Goal: Transaction & Acquisition: Purchase product/service

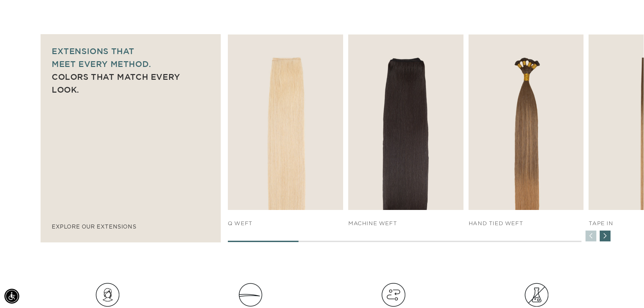
scroll to position [0, 596]
click at [603, 233] on div "Next slide" at bounding box center [605, 236] width 11 height 11
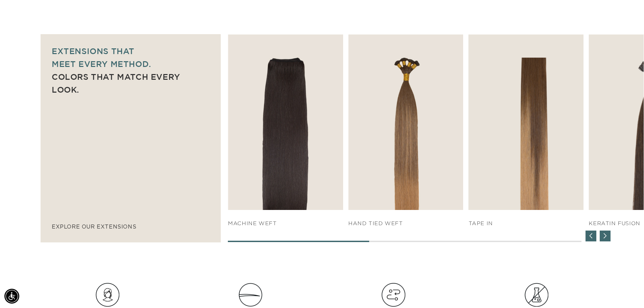
click at [603, 233] on div "Next slide" at bounding box center [605, 236] width 11 height 11
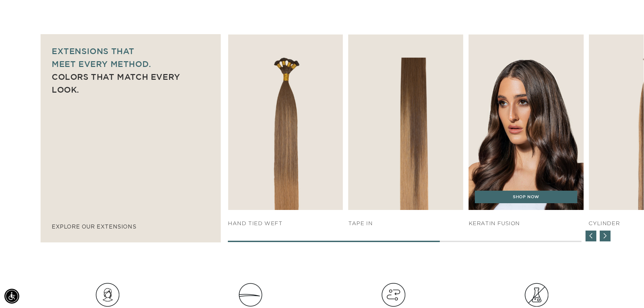
click at [549, 207] on div "SHOP NOW" at bounding box center [526, 201] width 115 height 20
click at [543, 204] on div "SHOP NOW" at bounding box center [526, 201] width 115 height 20
click at [519, 195] on link "SHOP NOW" at bounding box center [526, 197] width 102 height 13
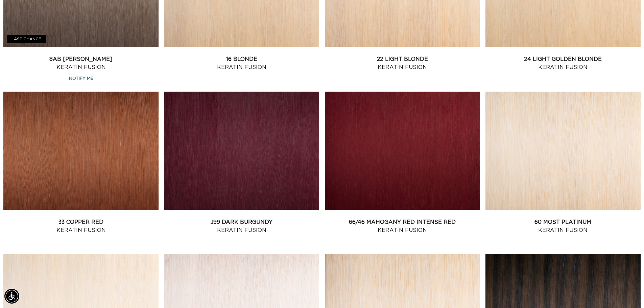
scroll to position [676, 0]
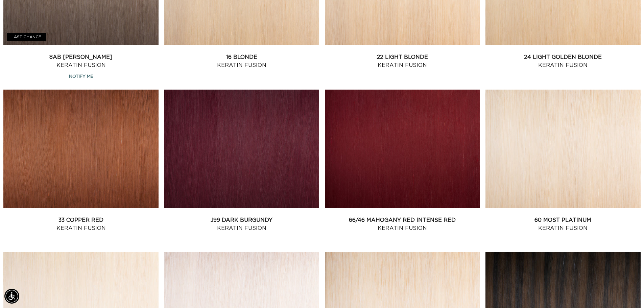
click at [97, 223] on link "33 Copper Red Keratin Fusion" at bounding box center [80, 224] width 155 height 16
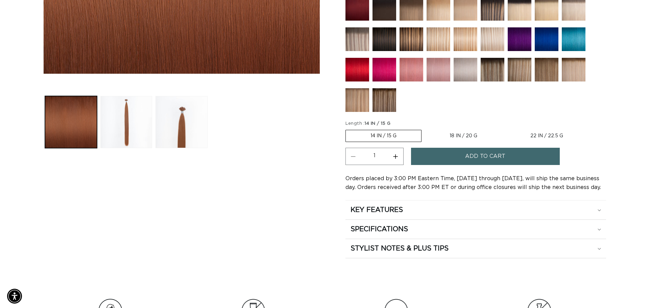
scroll to position [0, 596]
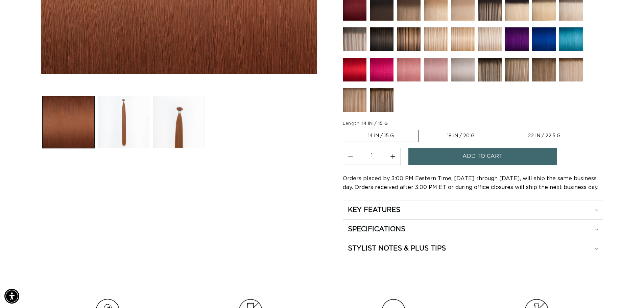
click at [535, 133] on label "22 IN / 22.5 G Variant sold out or unavailable" at bounding box center [544, 135] width 82 height 11
click at [503, 129] on input "22 IN / 22.5 G Variant sold out or unavailable" at bounding box center [503, 128] width 0 height 0
radio input "true"
click at [456, 159] on button "Add to cart" at bounding box center [482, 156] width 149 height 17
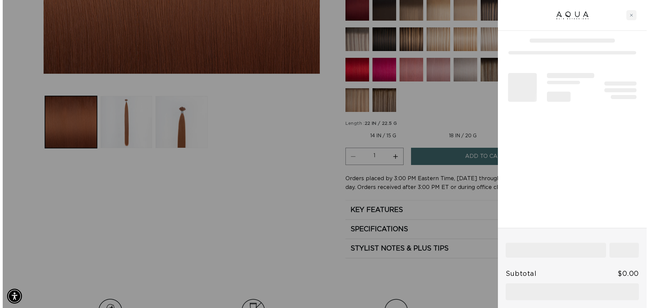
scroll to position [0, 1202]
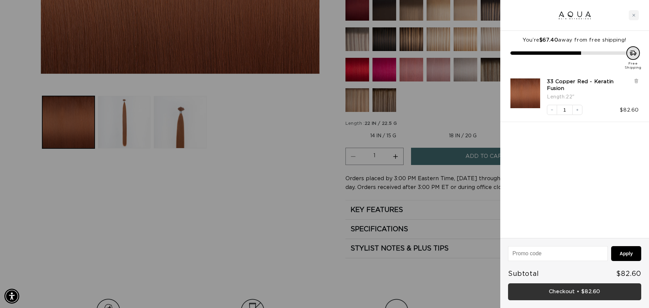
click at [579, 293] on link "Checkout • $82.60" at bounding box center [574, 291] width 133 height 17
